Goal: Check status: Check status

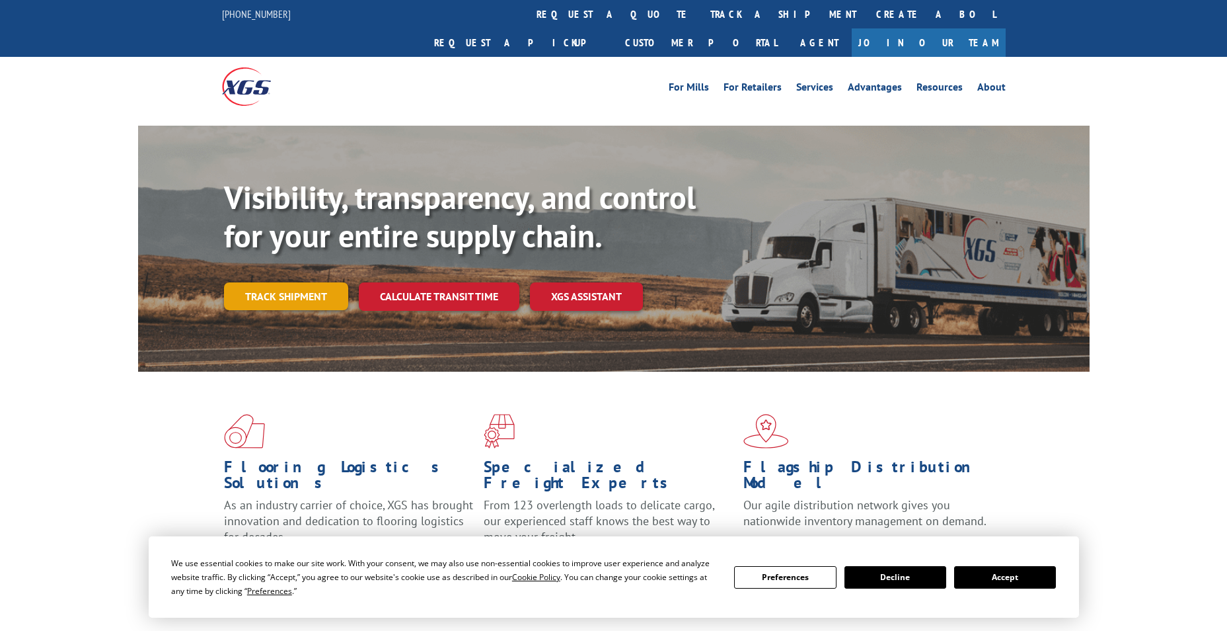
click at [312, 282] on link "Track shipment" at bounding box center [286, 296] width 124 height 28
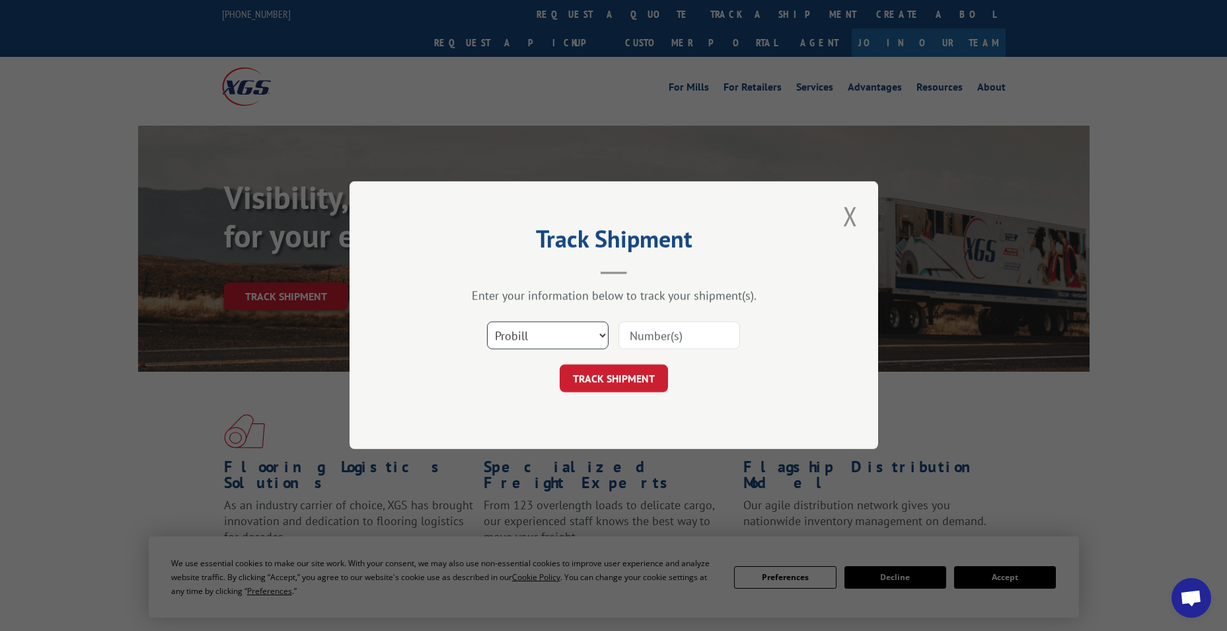
click at [562, 332] on select "Select category... Probill BOL PO" at bounding box center [548, 336] width 122 height 28
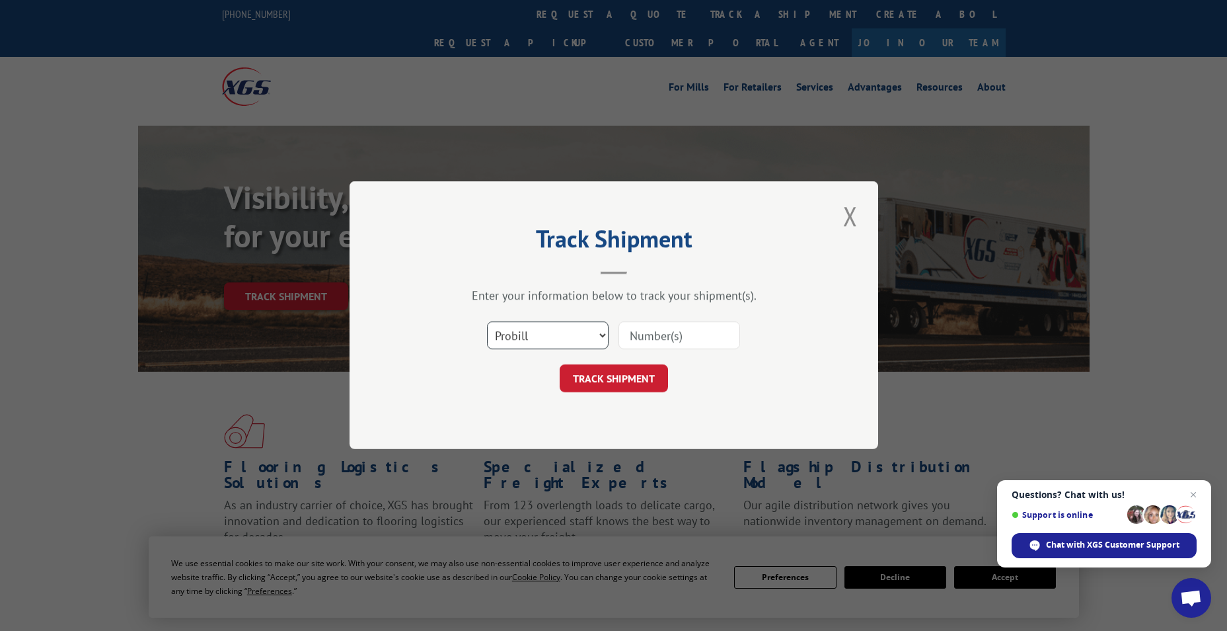
click at [487, 322] on select "Select category... Probill BOL PO" at bounding box center [548, 336] width 122 height 28
click at [557, 325] on select "Select category... Probill BOL PO" at bounding box center [548, 336] width 122 height 28
paste input "17510179"
type input "17510179"
click at [615, 381] on button "TRACK SHIPMENT" at bounding box center [614, 379] width 108 height 28
